Goal: Task Accomplishment & Management: Manage account settings

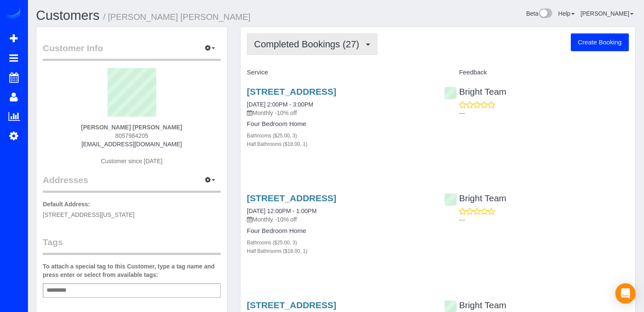
click at [347, 52] on button "Completed Bookings (27)" at bounding box center [312, 44] width 130 height 22
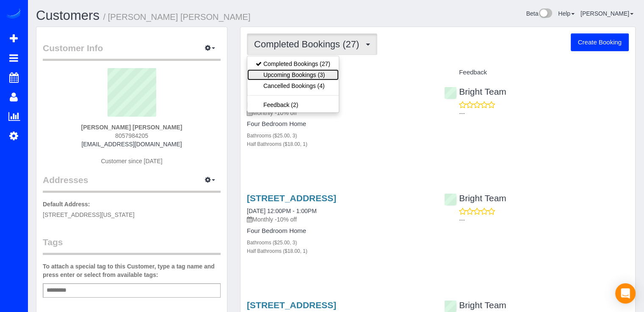
click at [325, 72] on link "Upcoming Bookings (3)" at bounding box center [292, 74] width 91 height 11
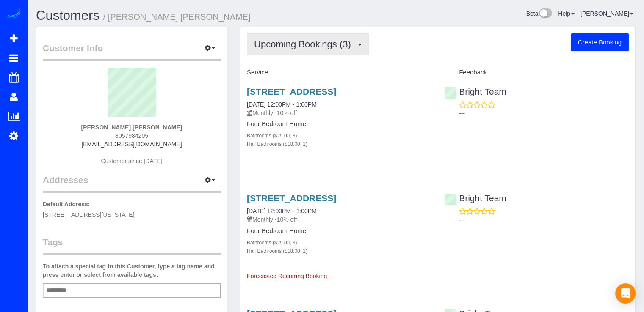
click at [312, 53] on button "Upcoming Bookings (3)" at bounding box center [308, 44] width 122 height 22
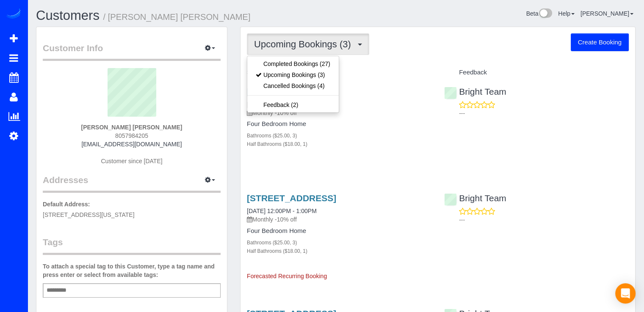
click at [393, 68] on div "Service" at bounding box center [339, 73] width 197 height 14
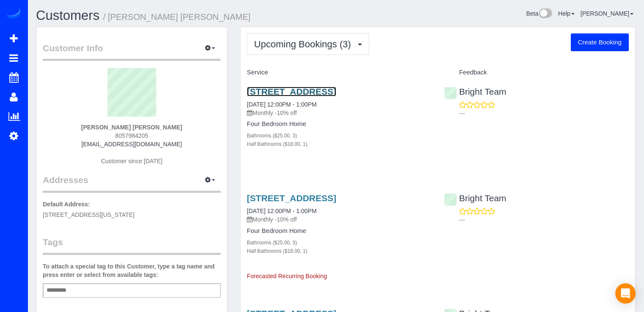
click at [307, 89] on link "[STREET_ADDRESS]" at bounding box center [291, 92] width 89 height 10
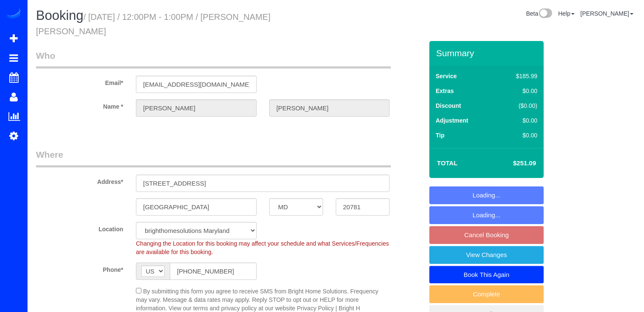
select select "MD"
select select "3"
select select "1"
select select "string:fspay-916531a5-c9f9-4119-9d16-ec6e04a05557"
select select "spot3"
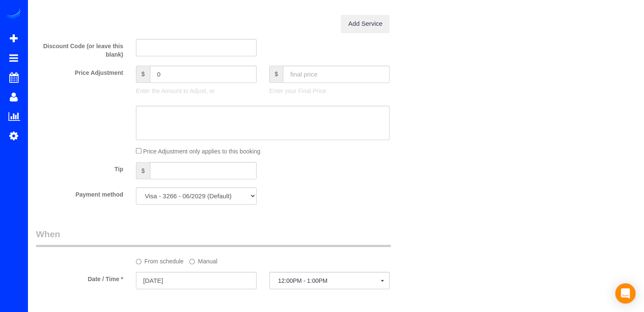
scroll to position [762, 0]
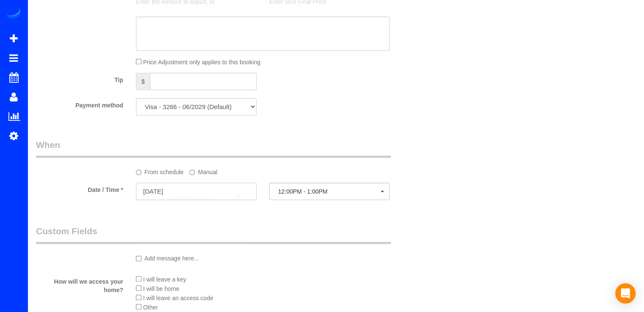
click at [202, 183] on input "08/26/2025" at bounding box center [196, 191] width 121 height 17
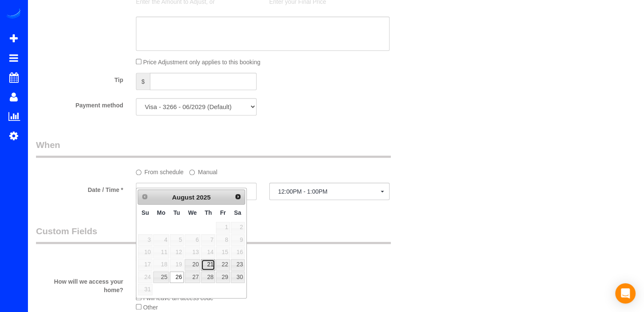
click at [210, 261] on link "21" at bounding box center [208, 265] width 14 height 11
type input "08/21/2025"
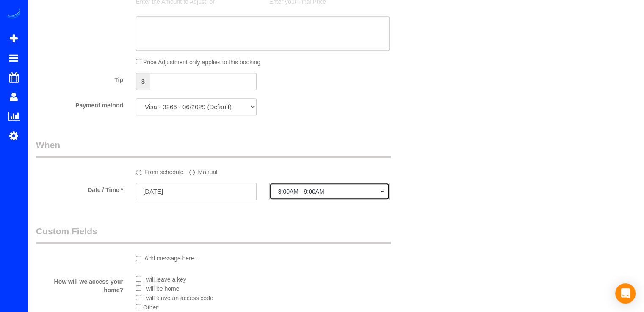
click at [332, 188] on span "8:00AM - 9:00AM" at bounding box center [329, 191] width 103 height 7
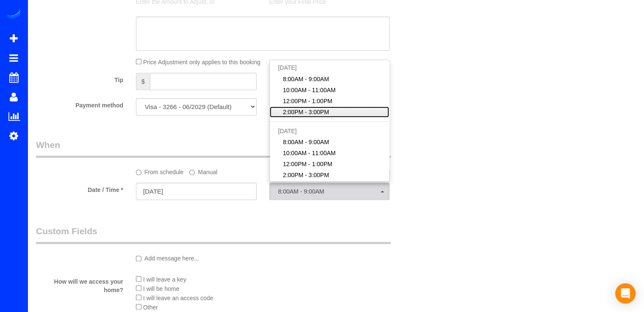
click at [307, 108] on span "2:00PM - 3:00PM" at bounding box center [306, 112] width 46 height 8
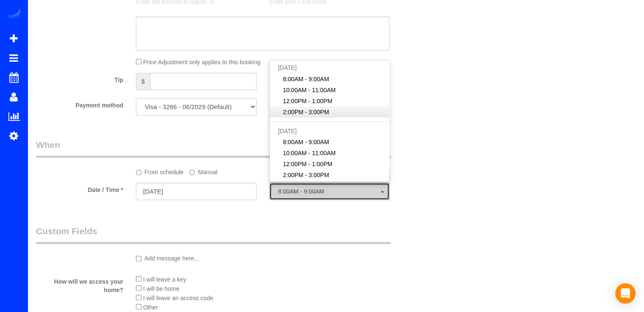
select select "spot25"
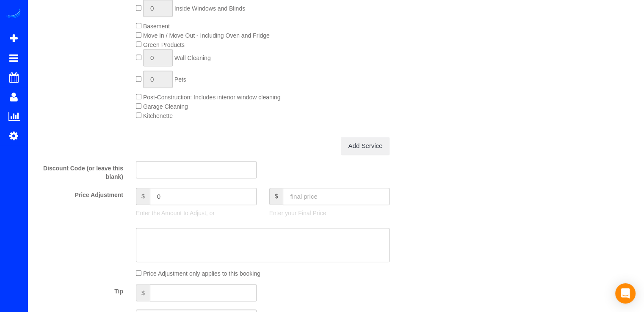
scroll to position [720, 0]
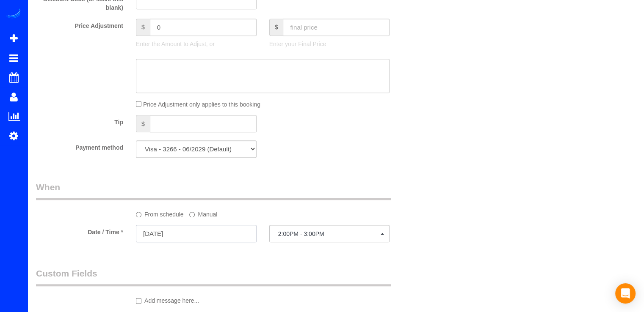
click at [203, 225] on input "08/21/2025" at bounding box center [196, 233] width 121 height 17
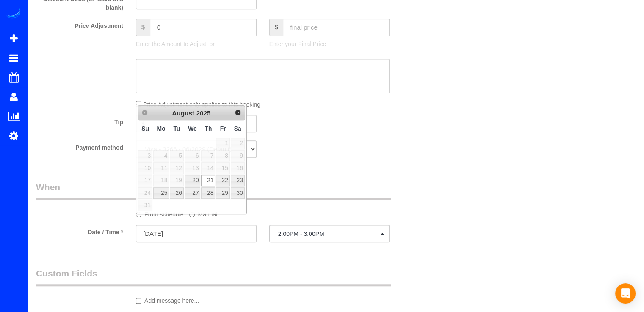
click at [357, 190] on div "From schedule Manual" at bounding box center [230, 200] width 400 height 38
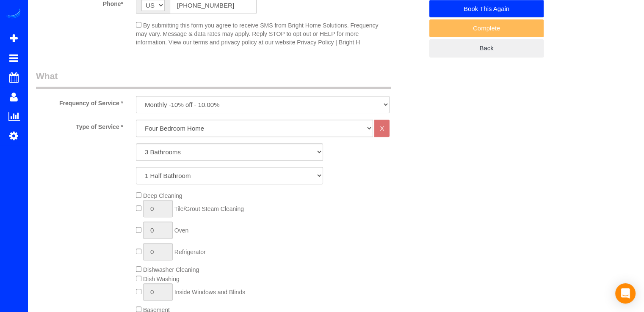
scroll to position [19, 0]
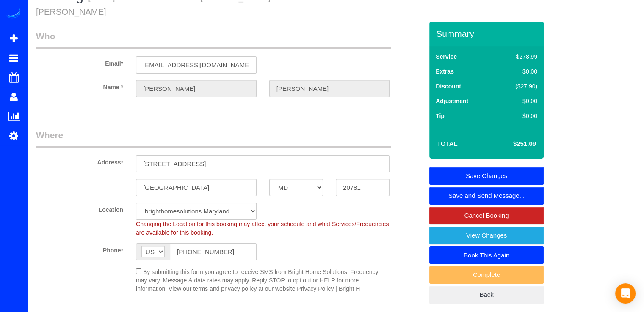
click at [501, 167] on link "Save Changes" at bounding box center [486, 176] width 114 height 18
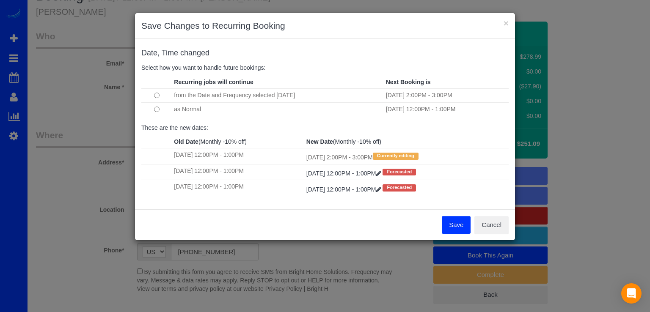
click at [461, 225] on button "Save" at bounding box center [456, 225] width 29 height 18
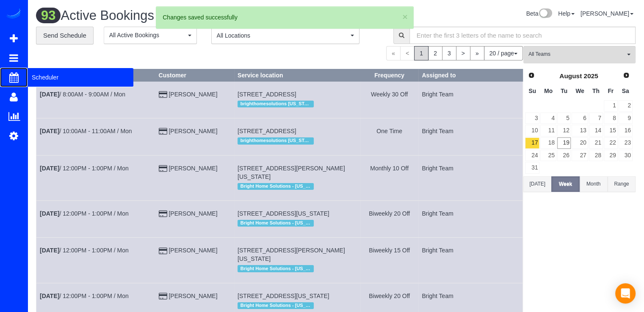
click at [39, 79] on span "Scheduler" at bounding box center [81, 77] width 106 height 19
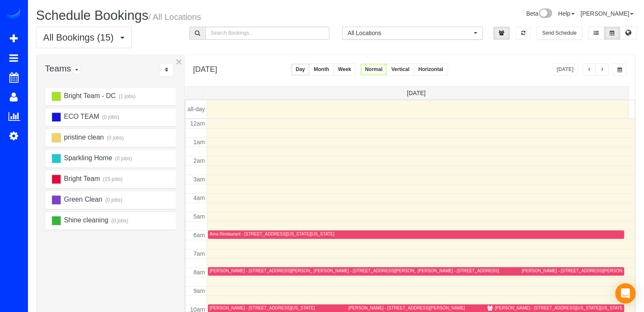
scroll to position [111, 0]
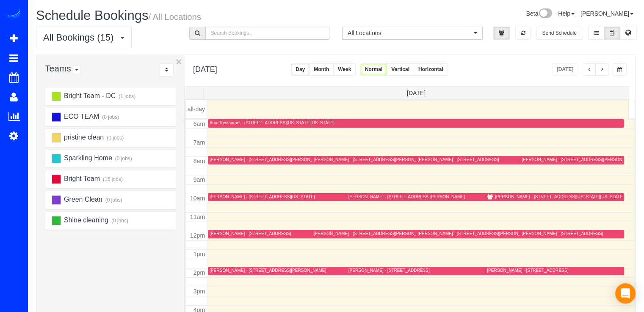
click at [603, 68] on span "button" at bounding box center [602, 69] width 4 height 5
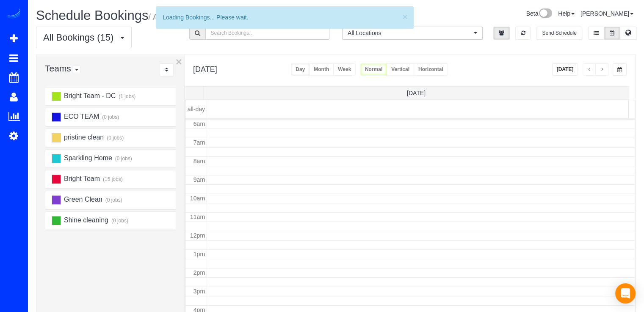
click at [603, 68] on span "button" at bounding box center [602, 69] width 4 height 5
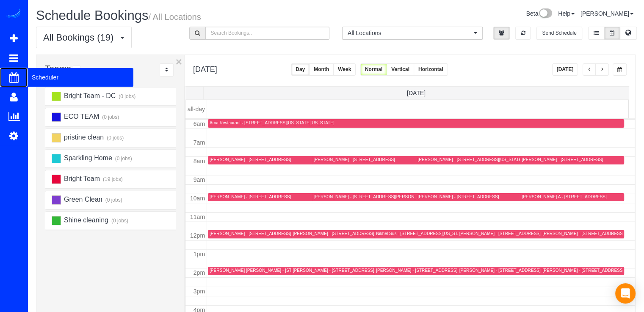
click at [55, 82] on span "Scheduler" at bounding box center [81, 77] width 106 height 19
